Goal: Transaction & Acquisition: Purchase product/service

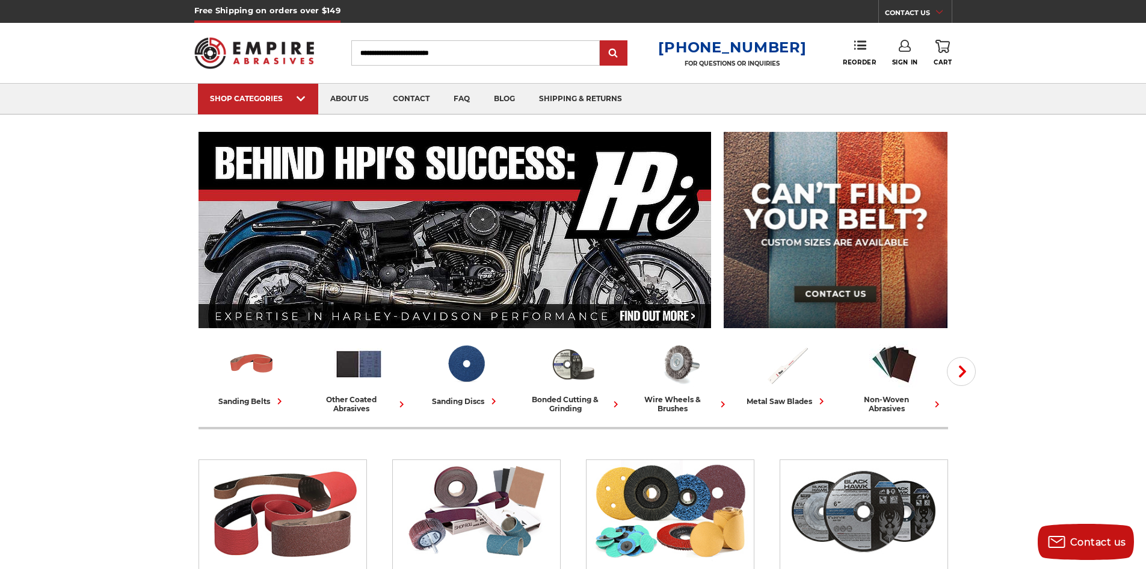
click at [736, 180] on circle "Close dialog" at bounding box center [735, 181] width 11 height 11
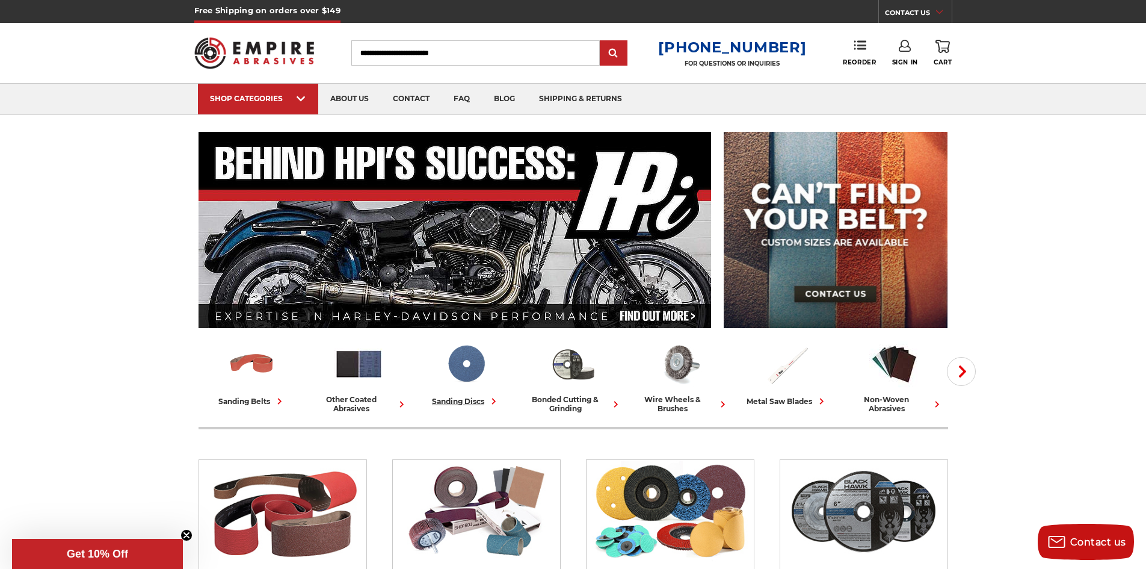
click at [472, 375] on img at bounding box center [466, 364] width 50 height 50
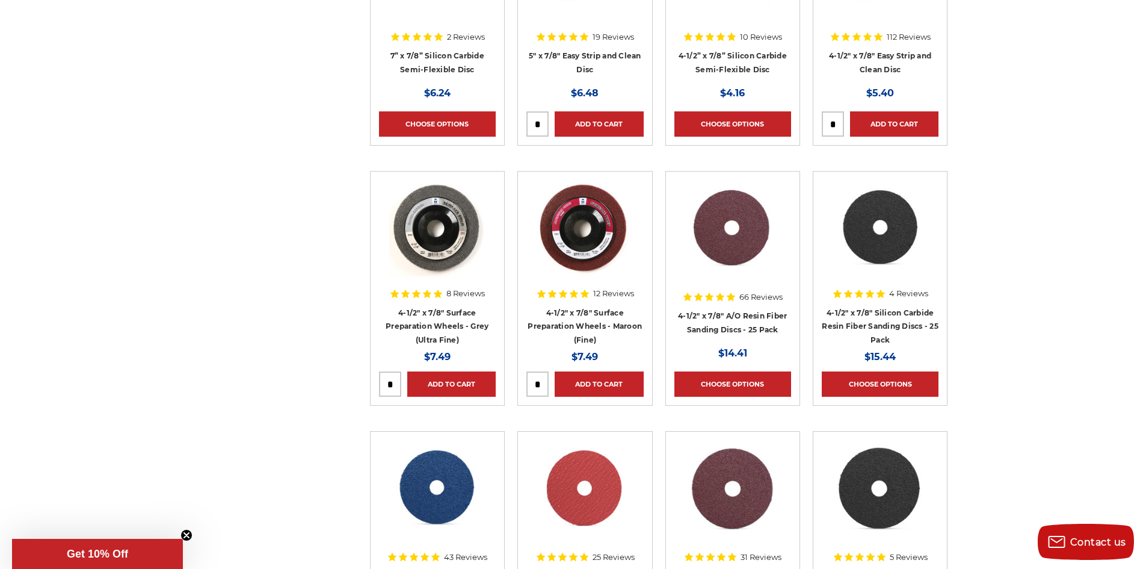
scroll to position [903, 0]
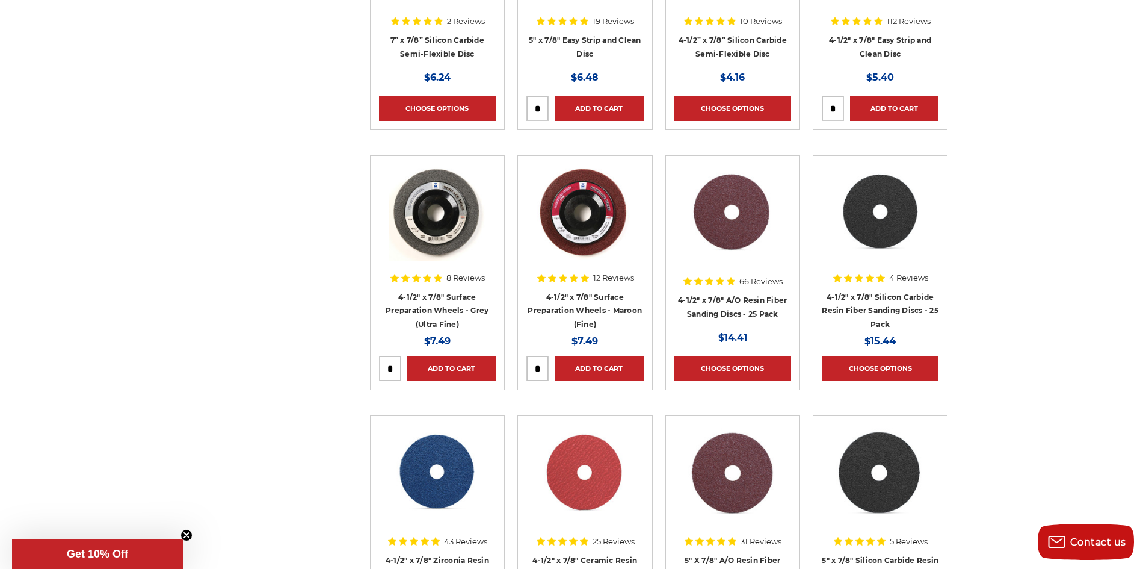
click at [455, 491] on img at bounding box center [437, 472] width 97 height 96
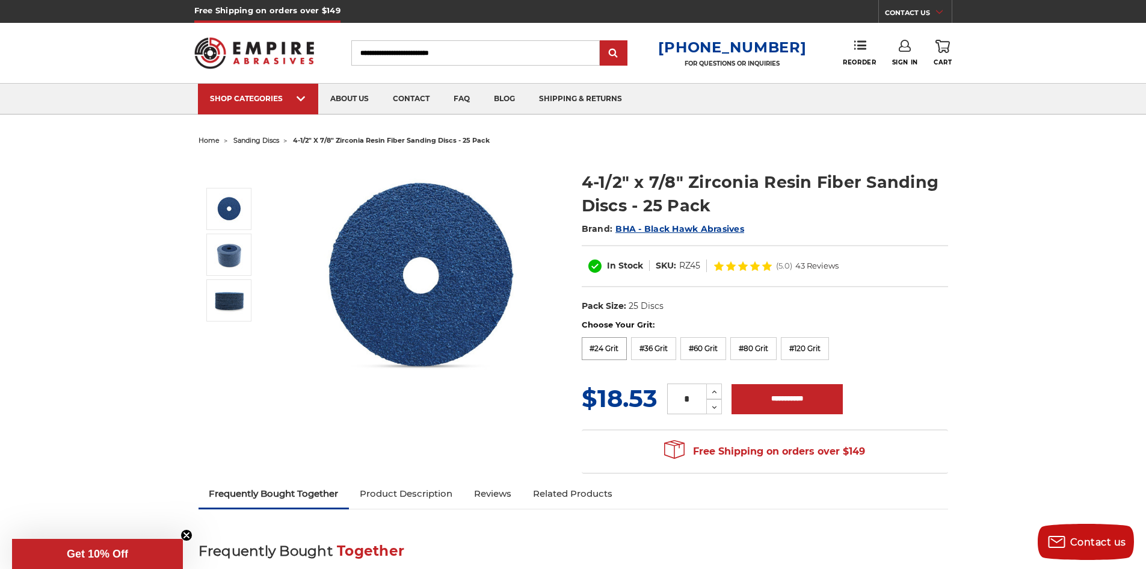
click at [593, 347] on label "#24 Grit" at bounding box center [605, 348] width 46 height 23
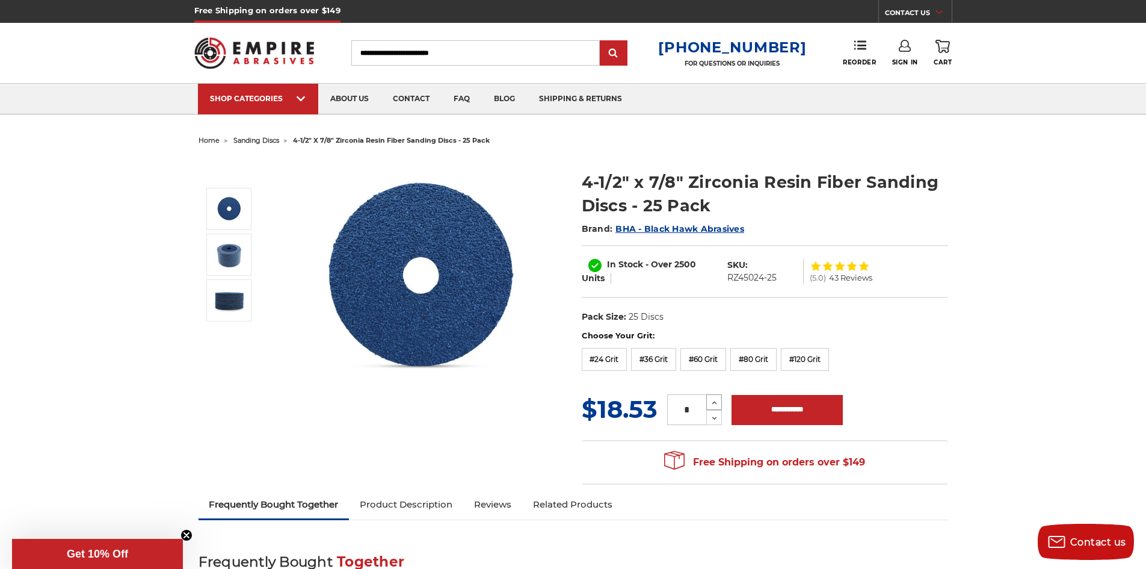
click at [716, 400] on icon at bounding box center [714, 402] width 9 height 11
type input "*"
click at [652, 360] on label "#36 Grit" at bounding box center [653, 359] width 45 height 23
click at [601, 360] on label "#24 Grit" at bounding box center [605, 359] width 46 height 23
